Goal: Browse casually

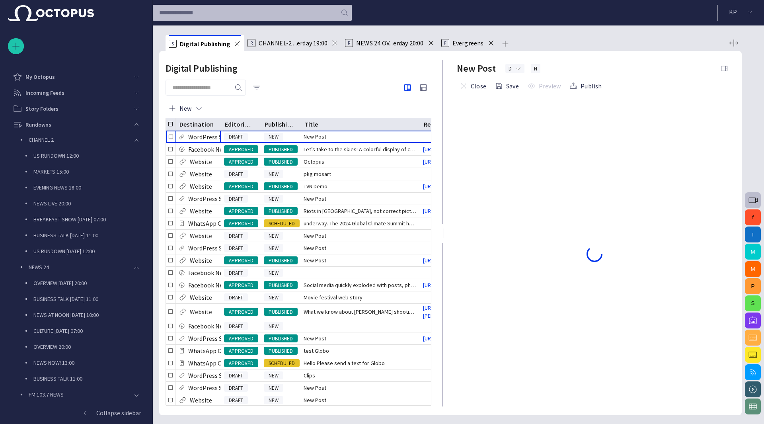
scroll to position [173, 0]
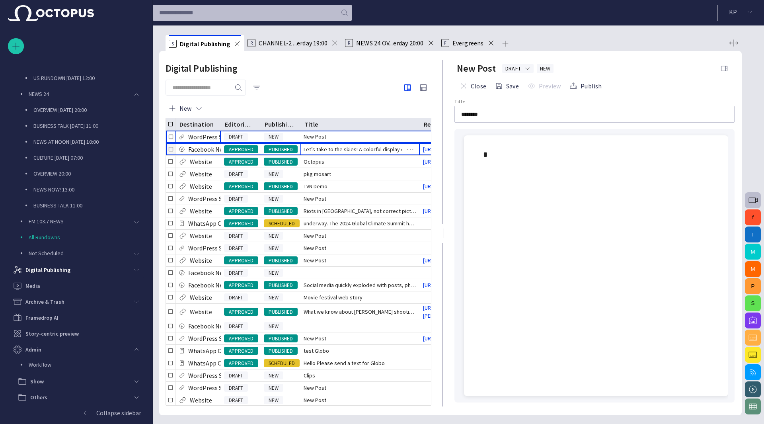
click at [350, 152] on span "Let’s take to the skies! A colorful display of creativity an" at bounding box center [360, 149] width 113 height 8
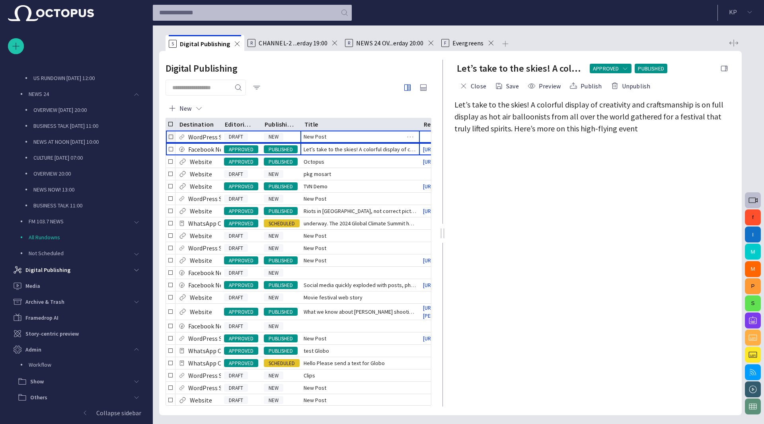
click at [300, 137] on div "New Post" at bounding box center [359, 136] width 119 height 12
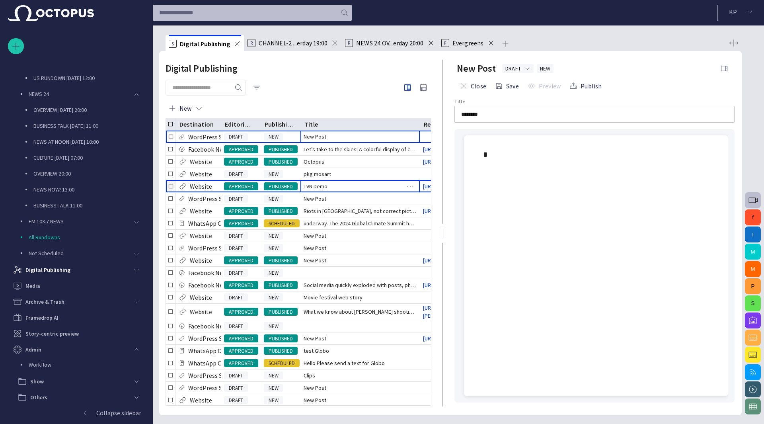
click at [324, 190] on span "TVN Demo" at bounding box center [316, 186] width 24 height 8
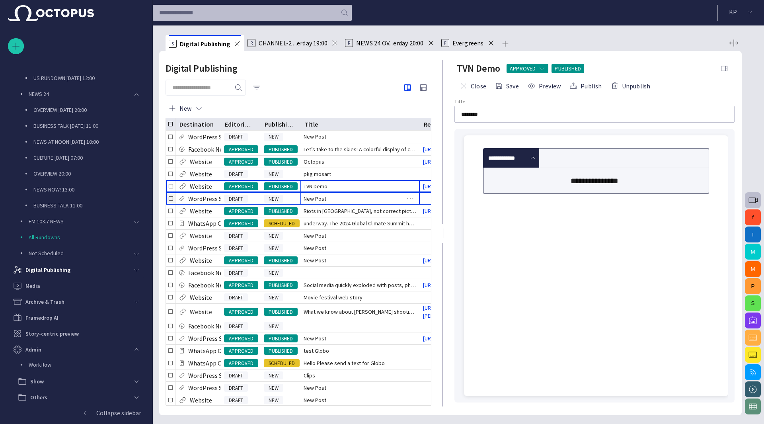
click at [330, 204] on div "New Post" at bounding box center [359, 199] width 119 height 12
